Goal: Task Accomplishment & Management: Manage account settings

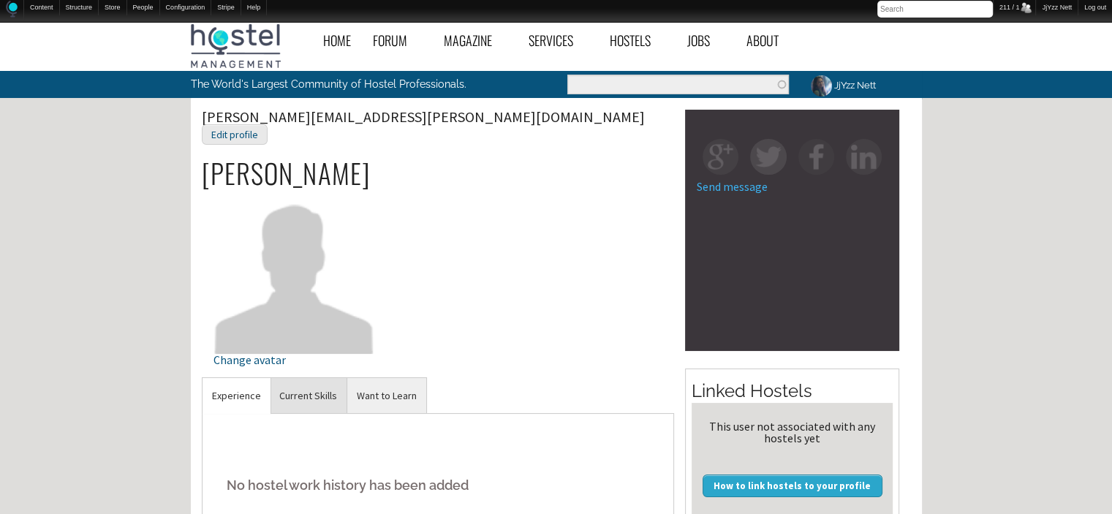
click at [311, 378] on link "Current Skills" at bounding box center [308, 396] width 77 height 36
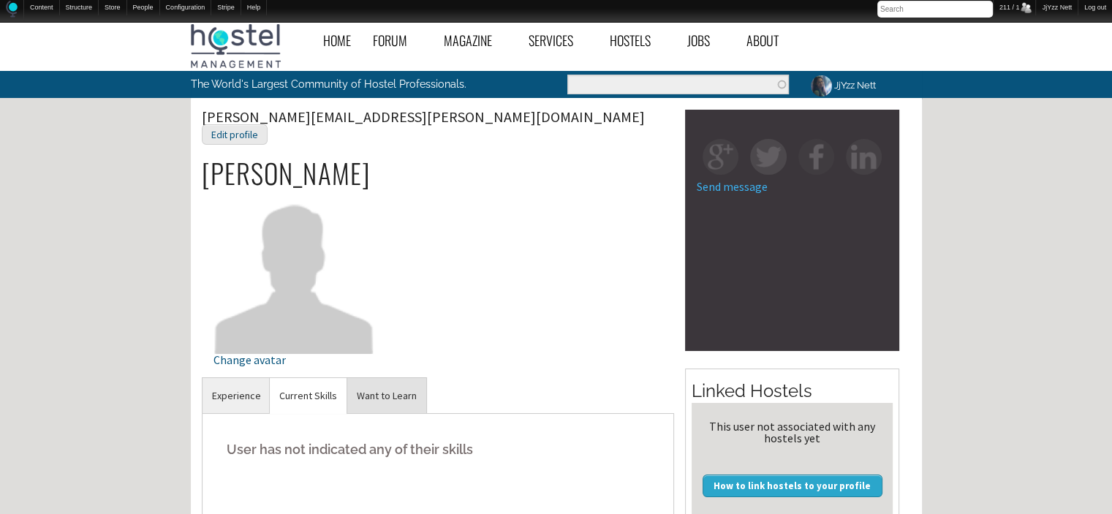
click at [383, 380] on link "Want to Learn" at bounding box center [386, 396] width 79 height 36
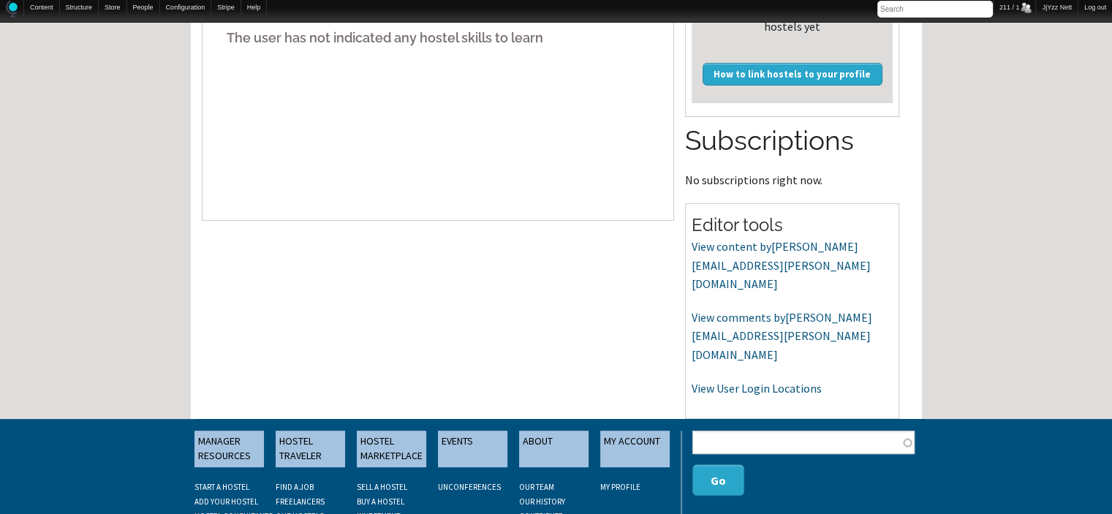
scroll to position [417, 0]
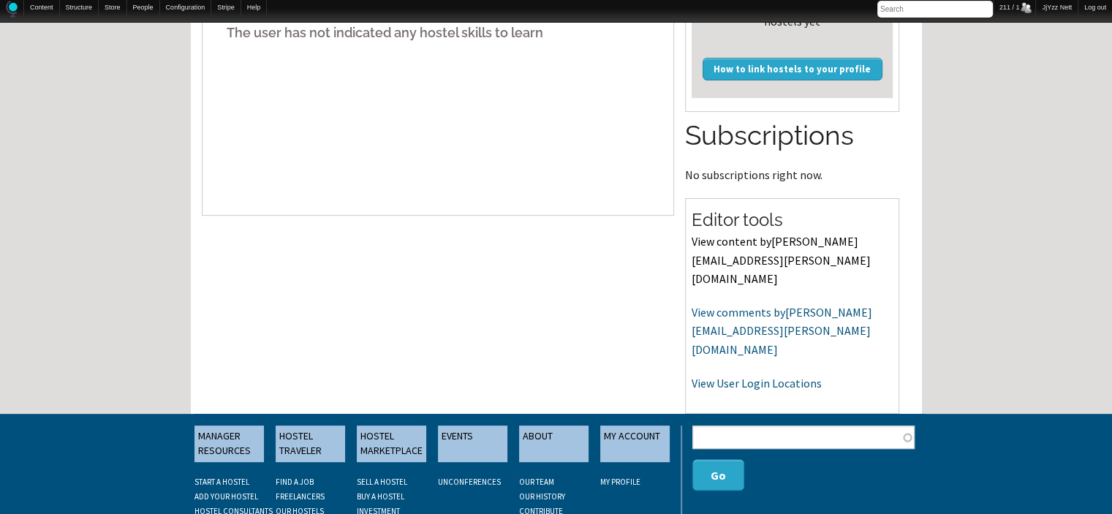
click at [709, 255] on link "View content by shonda.l.ellis@gmail.com" at bounding box center [780, 260] width 179 height 52
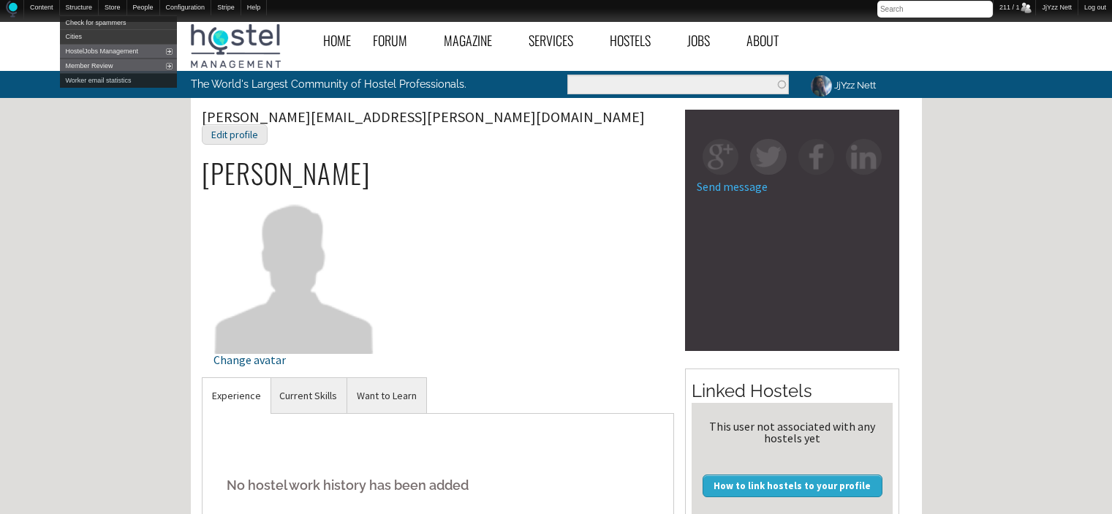
scroll to position [417, 0]
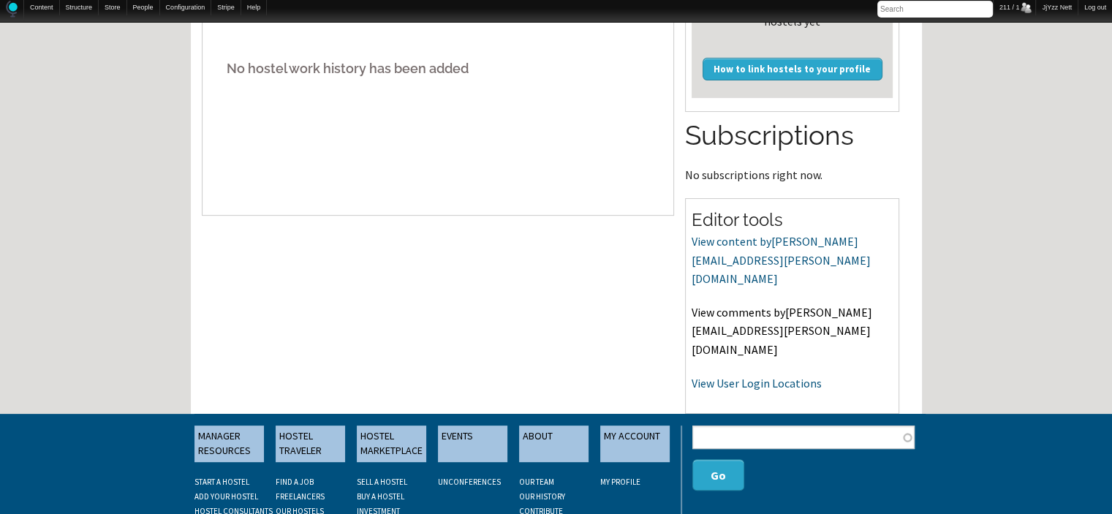
click at [748, 305] on link "View comments by shonda.l.ellis@gmail.com" at bounding box center [781, 331] width 181 height 52
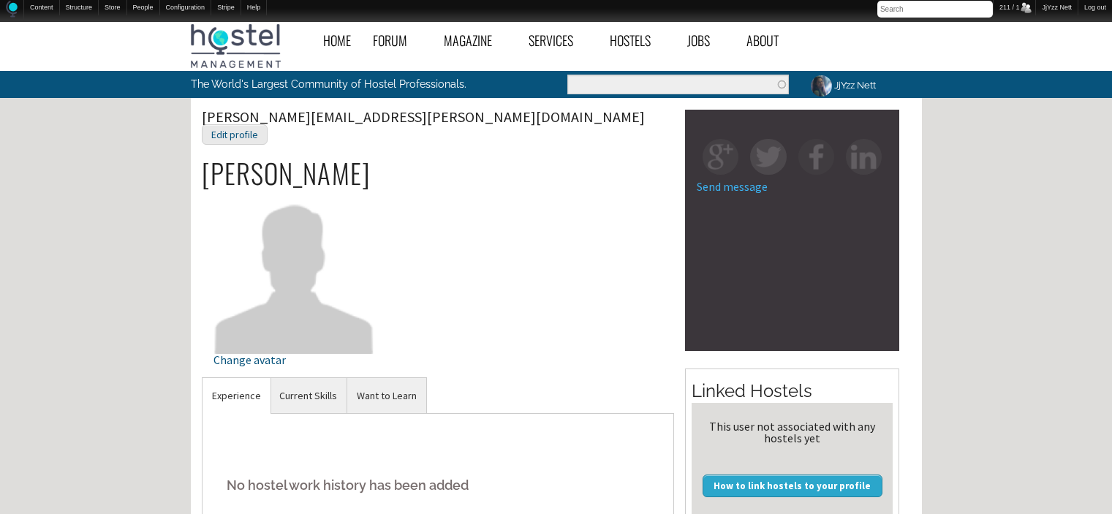
scroll to position [417, 0]
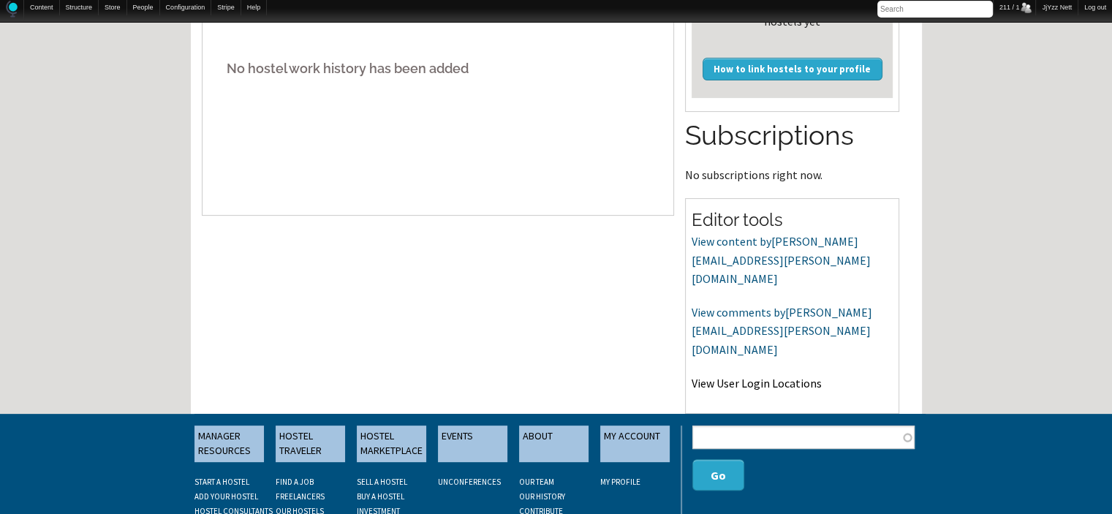
click at [756, 376] on link "View User Login Locations" at bounding box center [756, 383] width 130 height 15
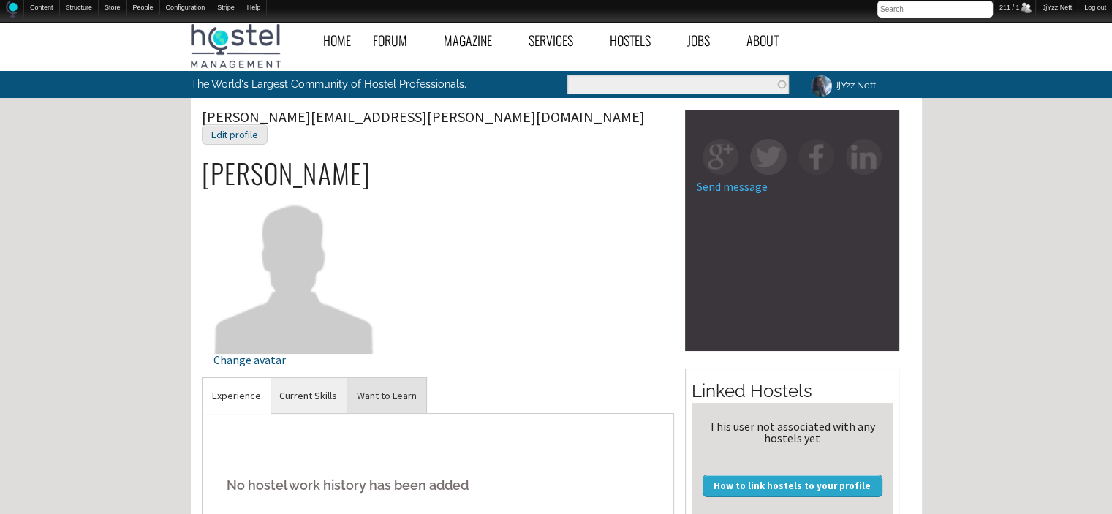
click at [386, 387] on link "Want to Learn" at bounding box center [386, 396] width 79 height 36
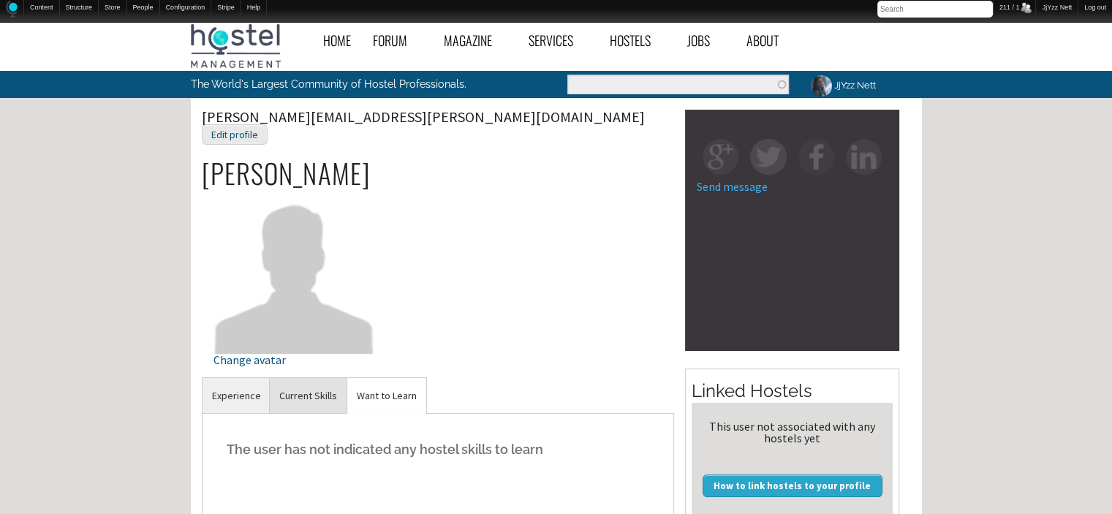
click at [305, 378] on link "Current Skills" at bounding box center [308, 396] width 77 height 36
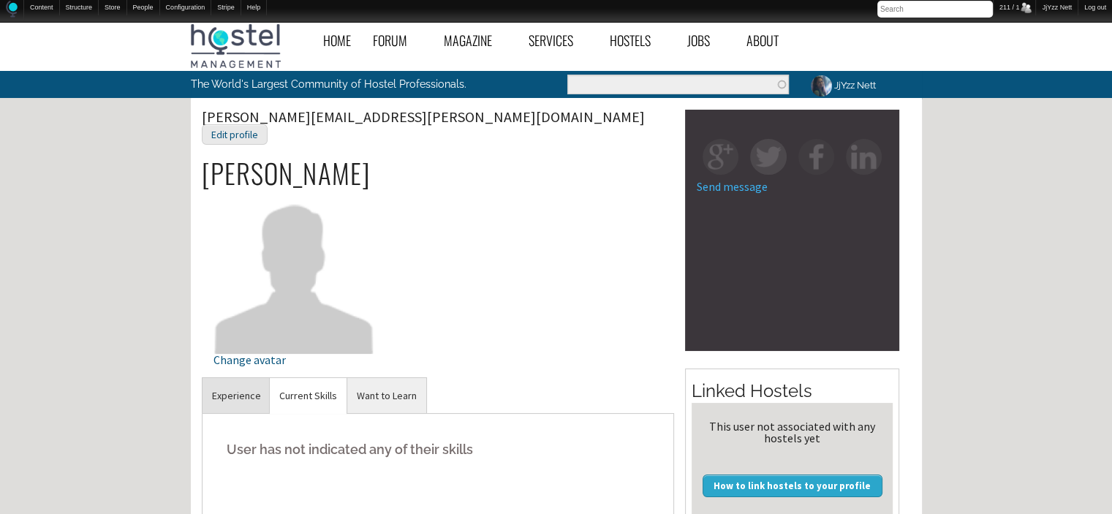
click at [213, 391] on link "Experience" at bounding box center [236, 396] width 68 height 36
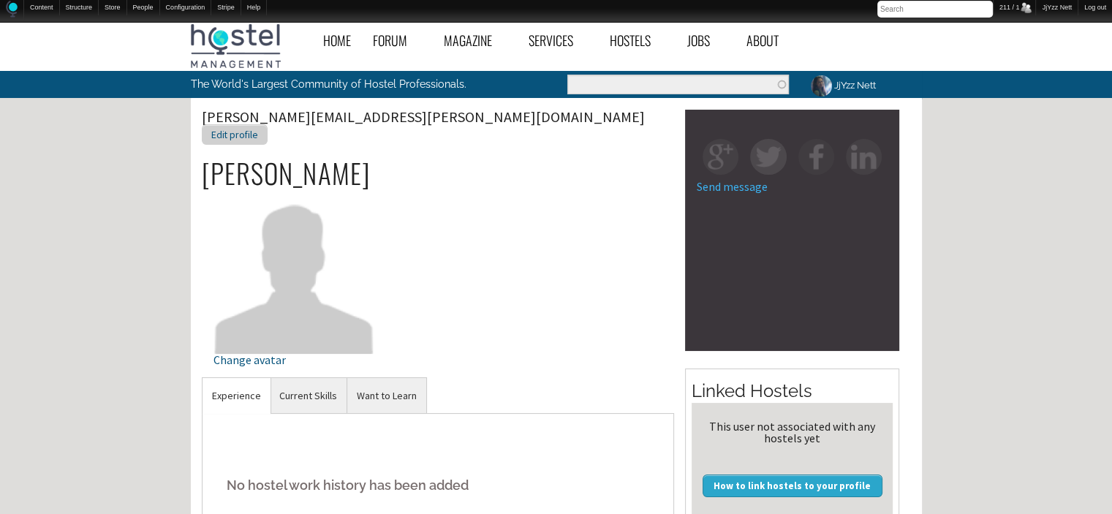
click at [267, 124] on div "Edit profile" at bounding box center [235, 134] width 66 height 21
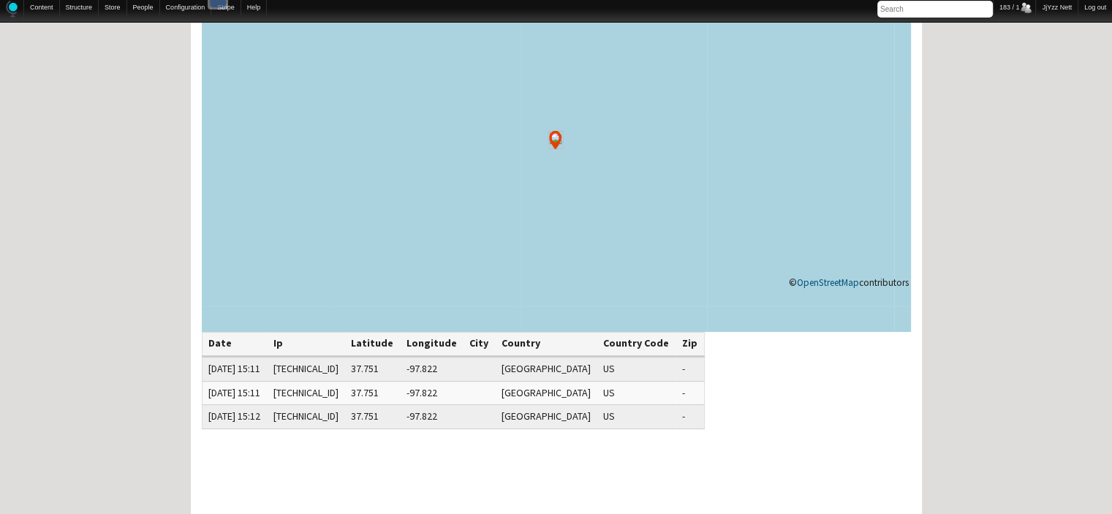
scroll to position [146, 0]
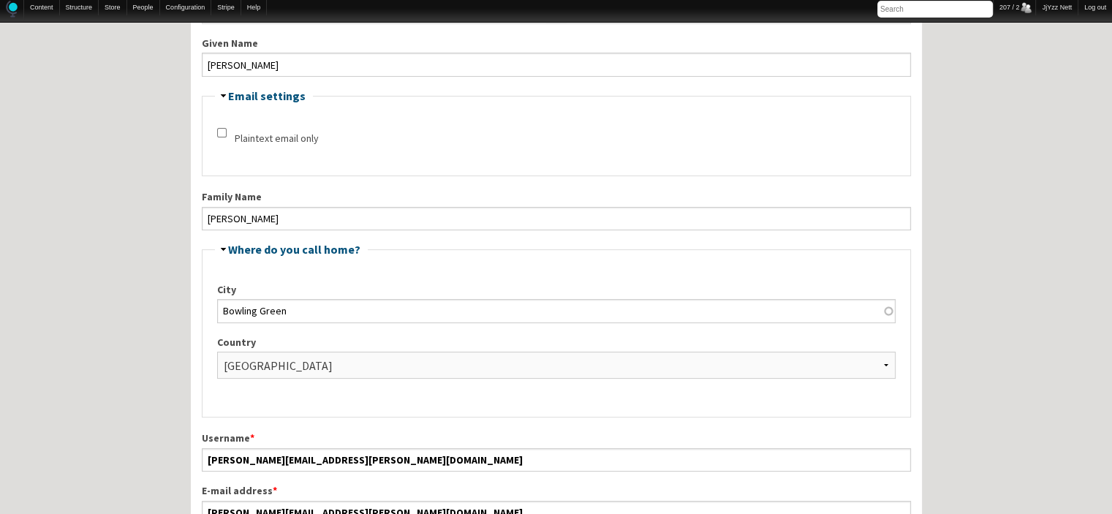
scroll to position [303, 0]
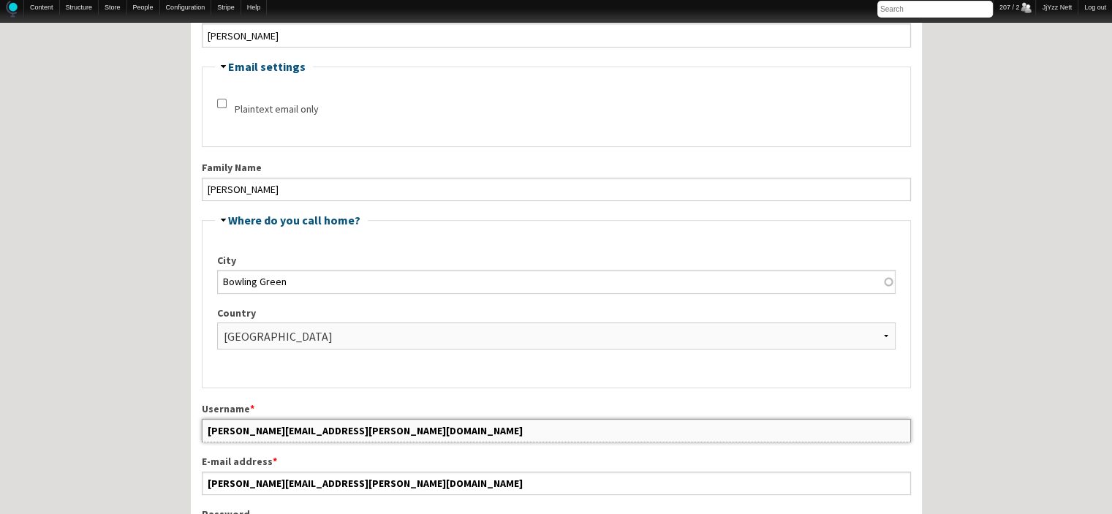
drag, startPoint x: 341, startPoint y: 422, endPoint x: 155, endPoint y: 416, distance: 185.7
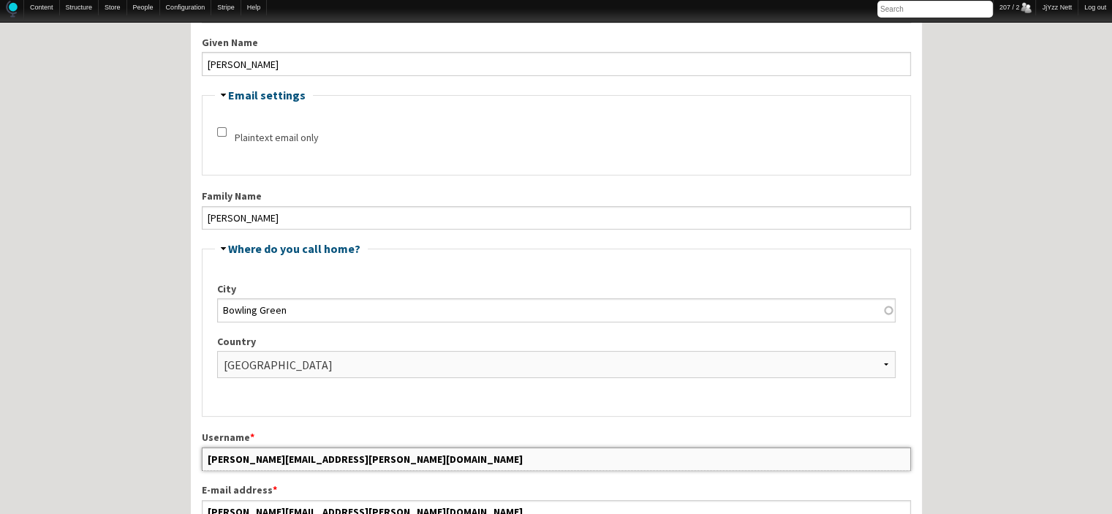
scroll to position [274, 0]
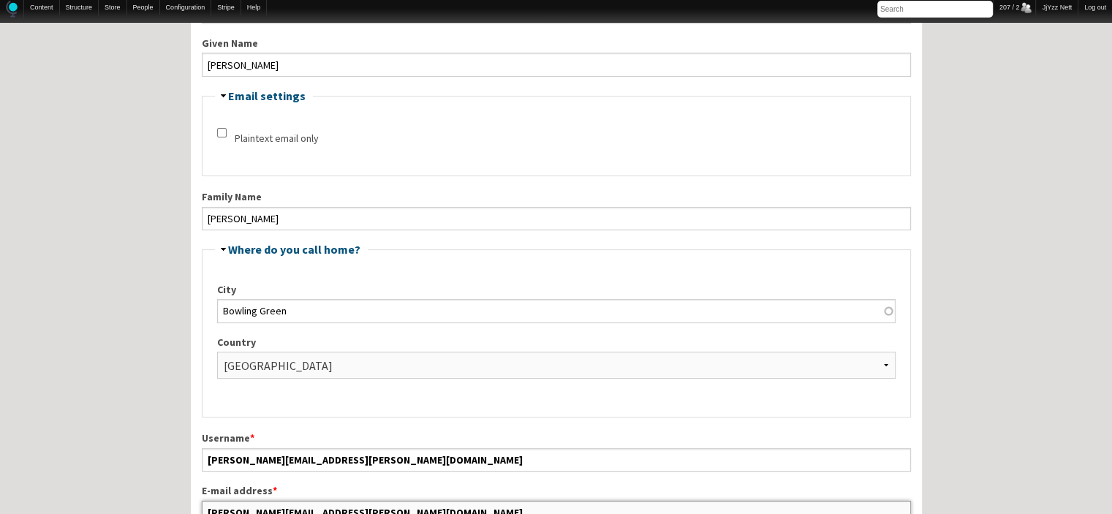
click at [333, 511] on input "[PERSON_NAME][EMAIL_ADDRESS][PERSON_NAME][DOMAIN_NAME]" at bounding box center [556, 512] width 709 height 23
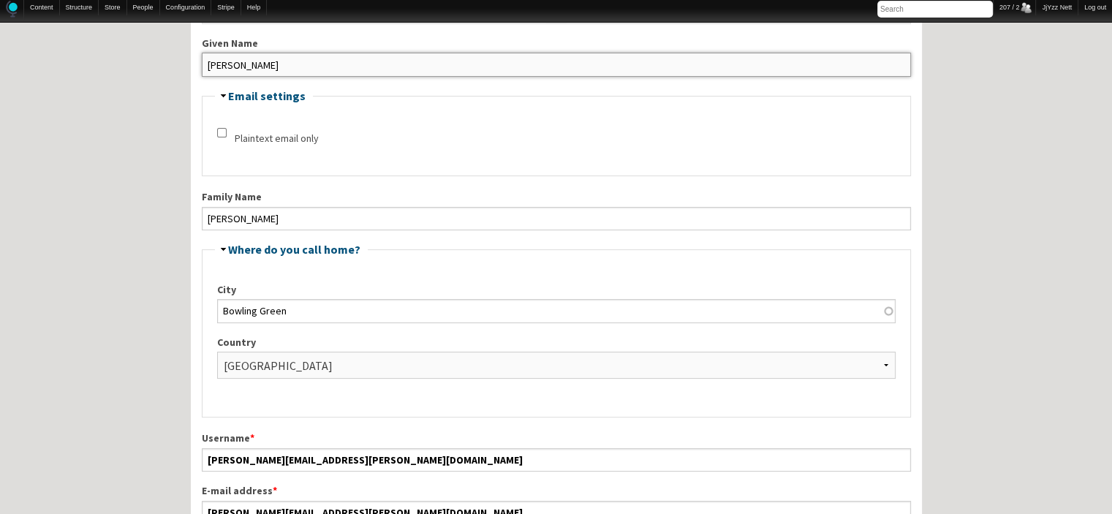
drag, startPoint x: 248, startPoint y: 58, endPoint x: 156, endPoint y: 63, distance: 92.2
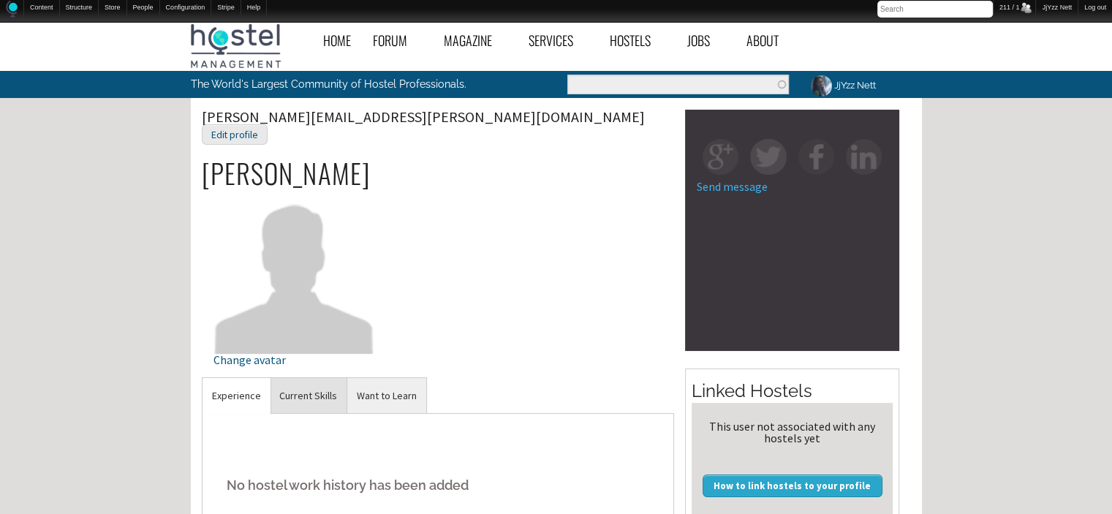
click at [311, 378] on link "Current Skills" at bounding box center [308, 396] width 77 height 36
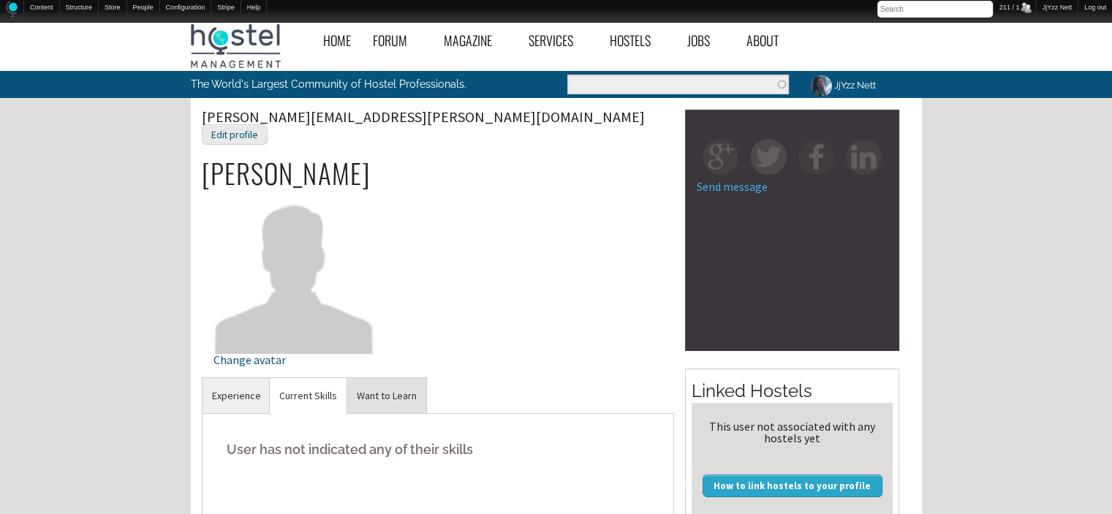
click at [378, 390] on link "Want to Learn" at bounding box center [386, 396] width 79 height 36
